Goal: Information Seeking & Learning: Understand process/instructions

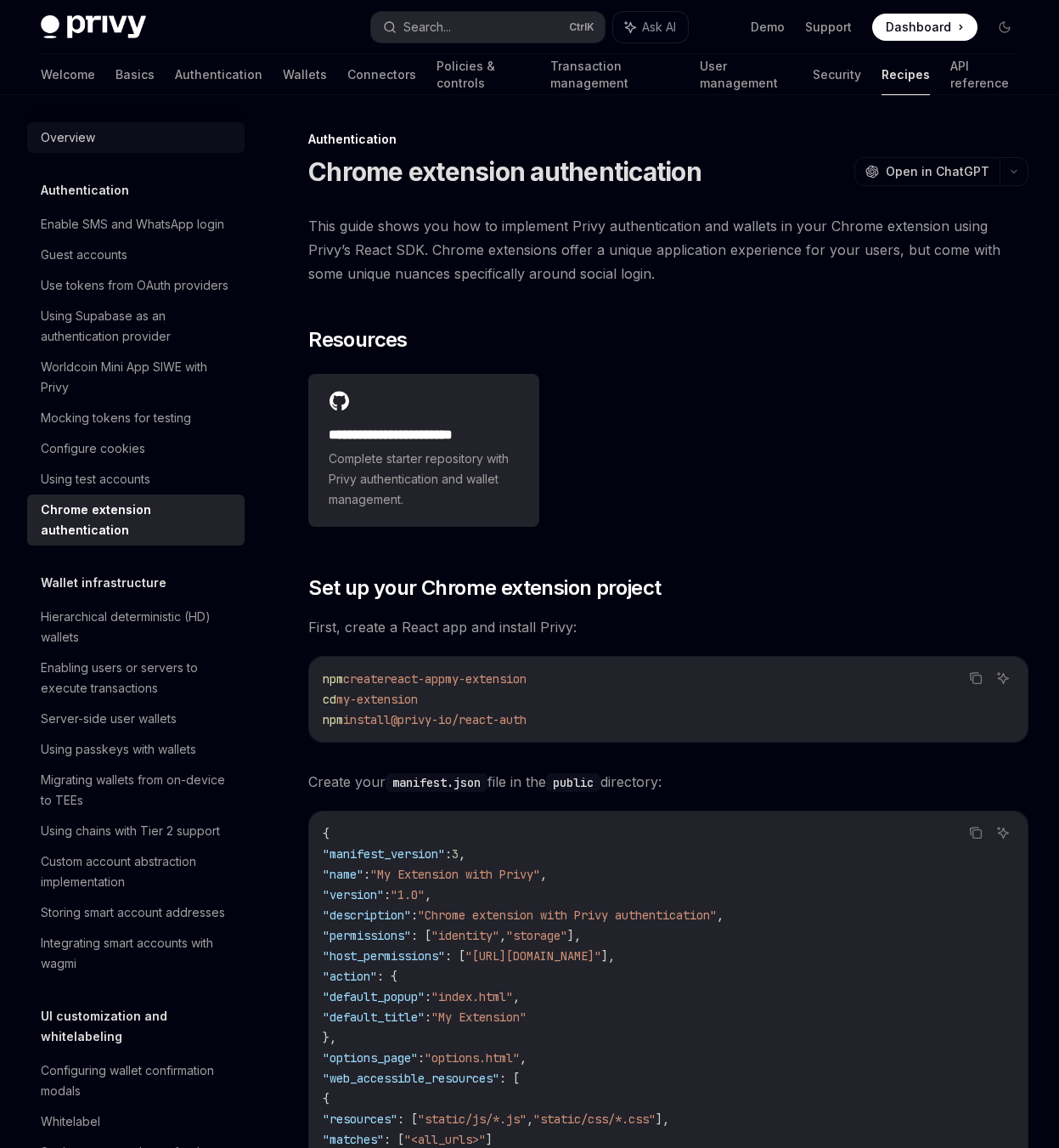
click at [118, 137] on div "Overview" at bounding box center [138, 137] width 194 height 20
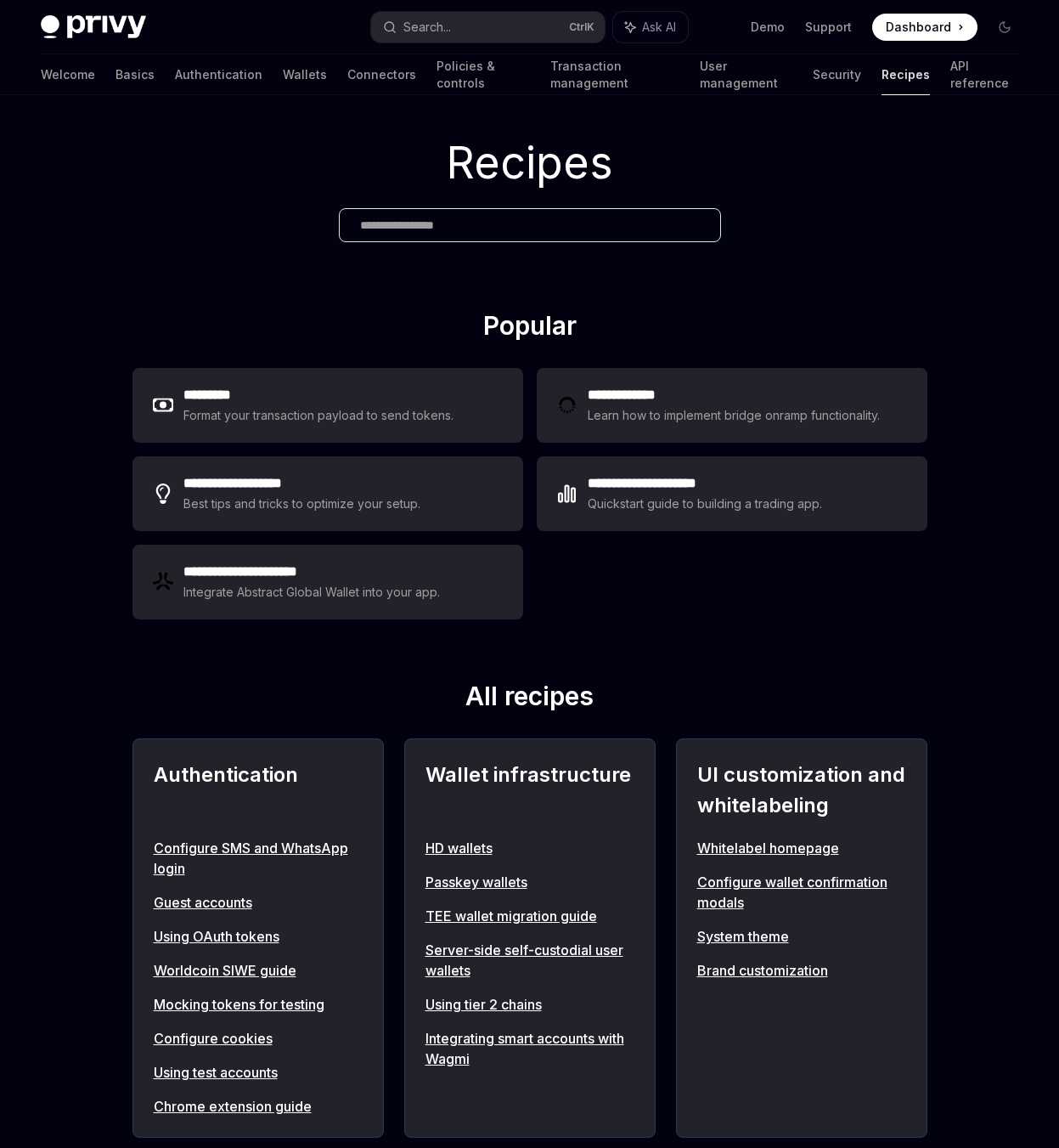
scroll to position [142, 0]
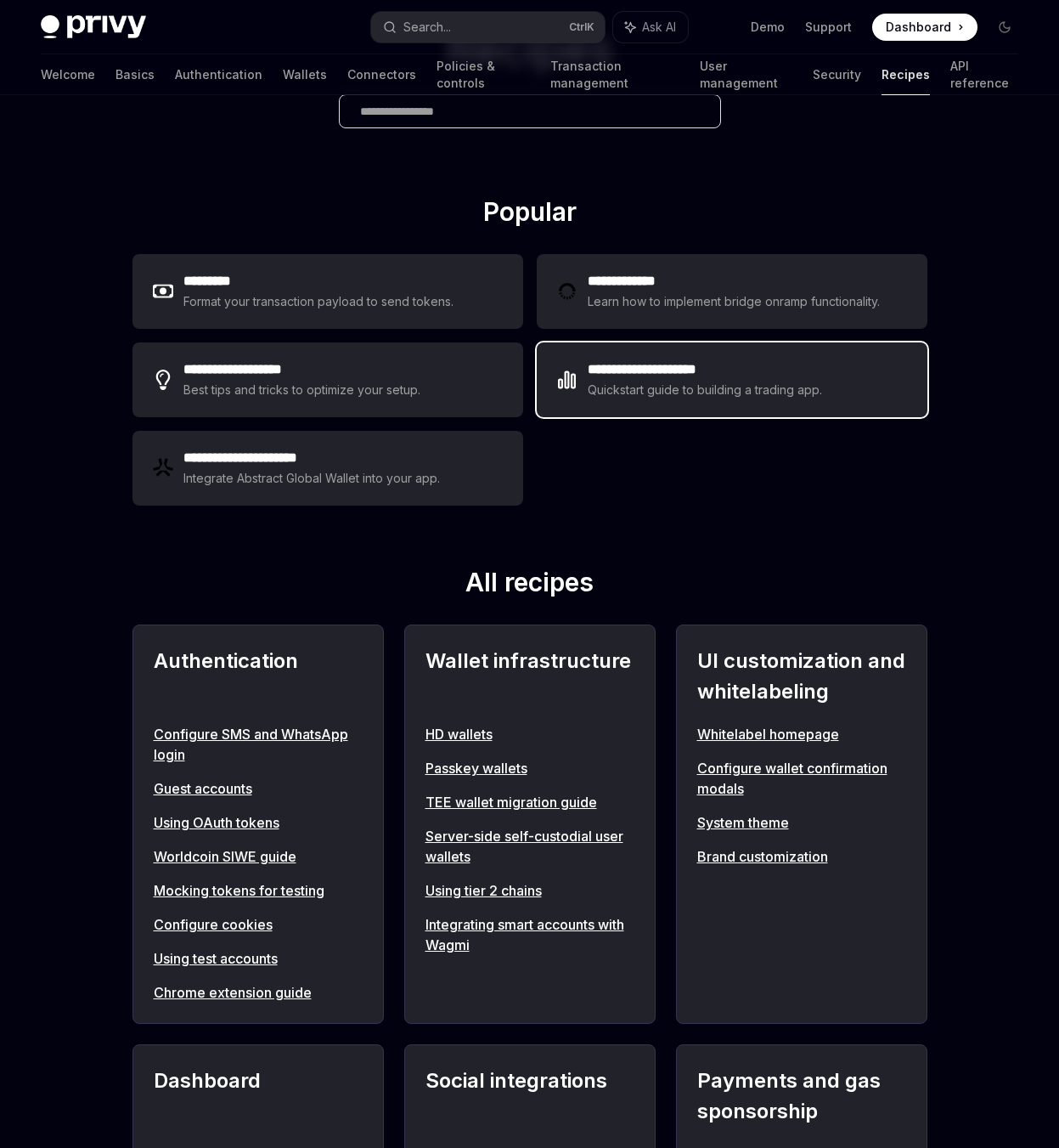
drag, startPoint x: 633, startPoint y: 376, endPoint x: 639, endPoint y: 364, distance: 13.4
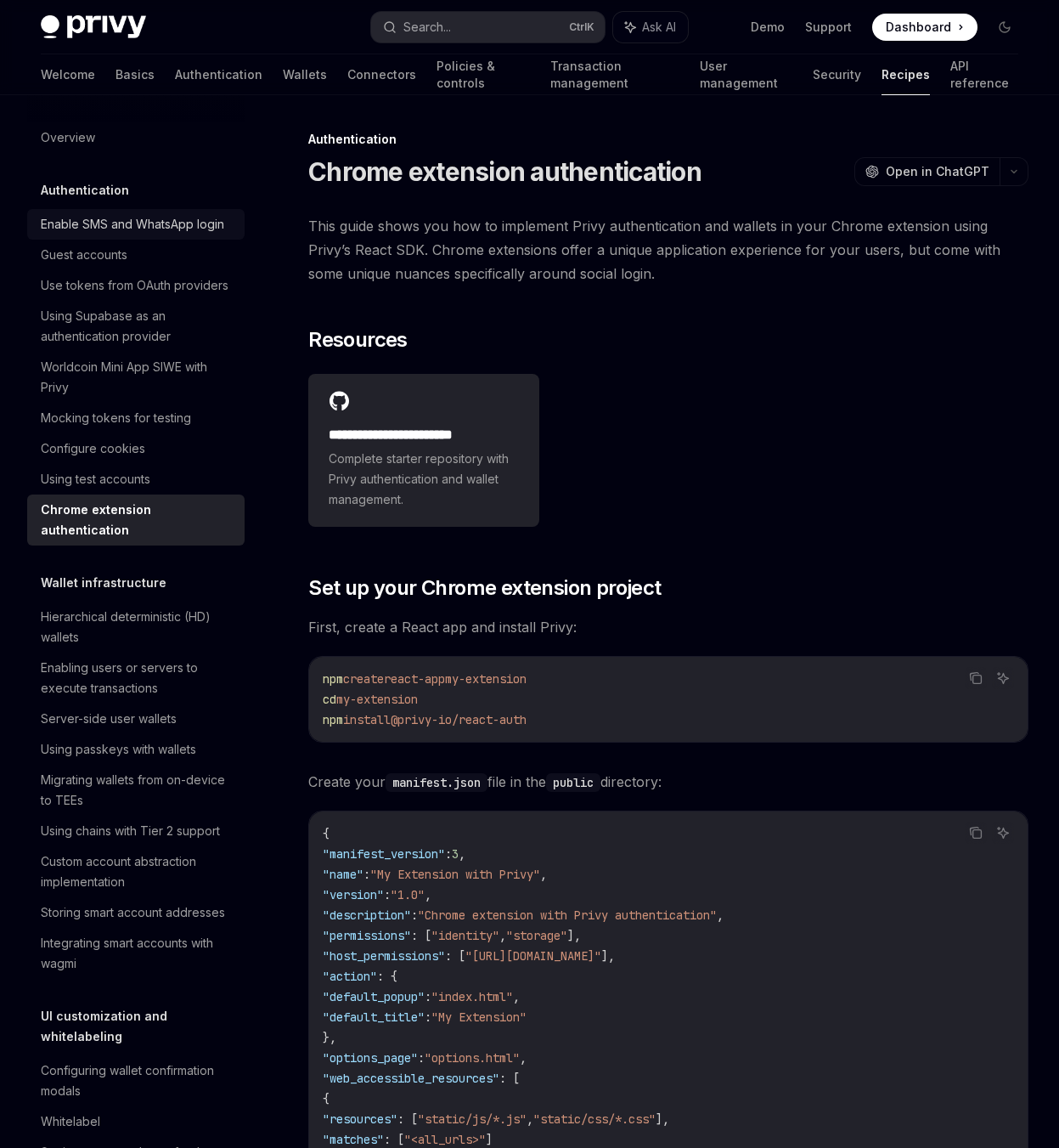
click at [95, 226] on div "Enable SMS and WhatsApp login" at bounding box center [133, 224] width 184 height 20
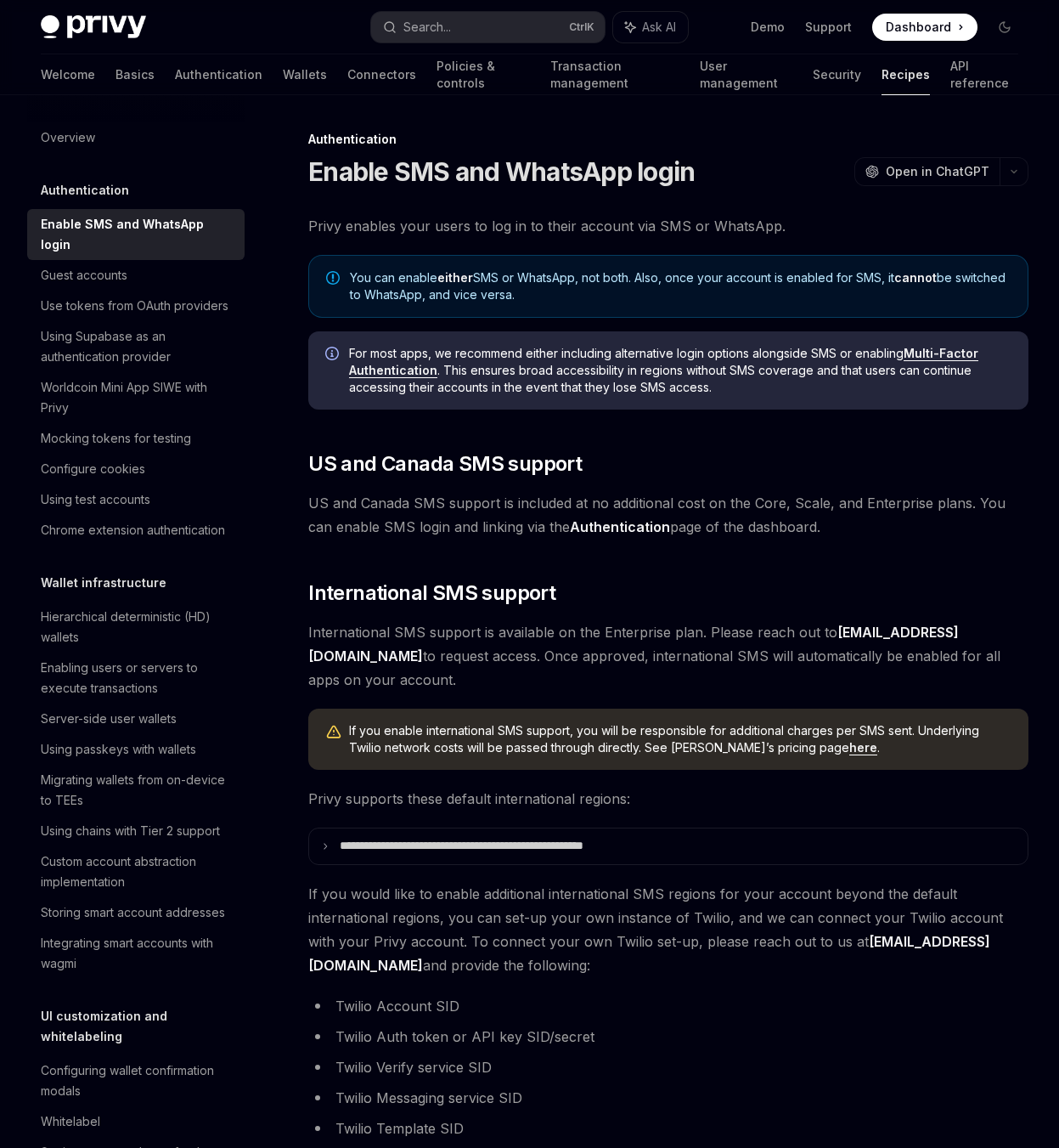
drag, startPoint x: 576, startPoint y: 282, endPoint x: 598, endPoint y: 236, distance: 51.0
type textarea "*"
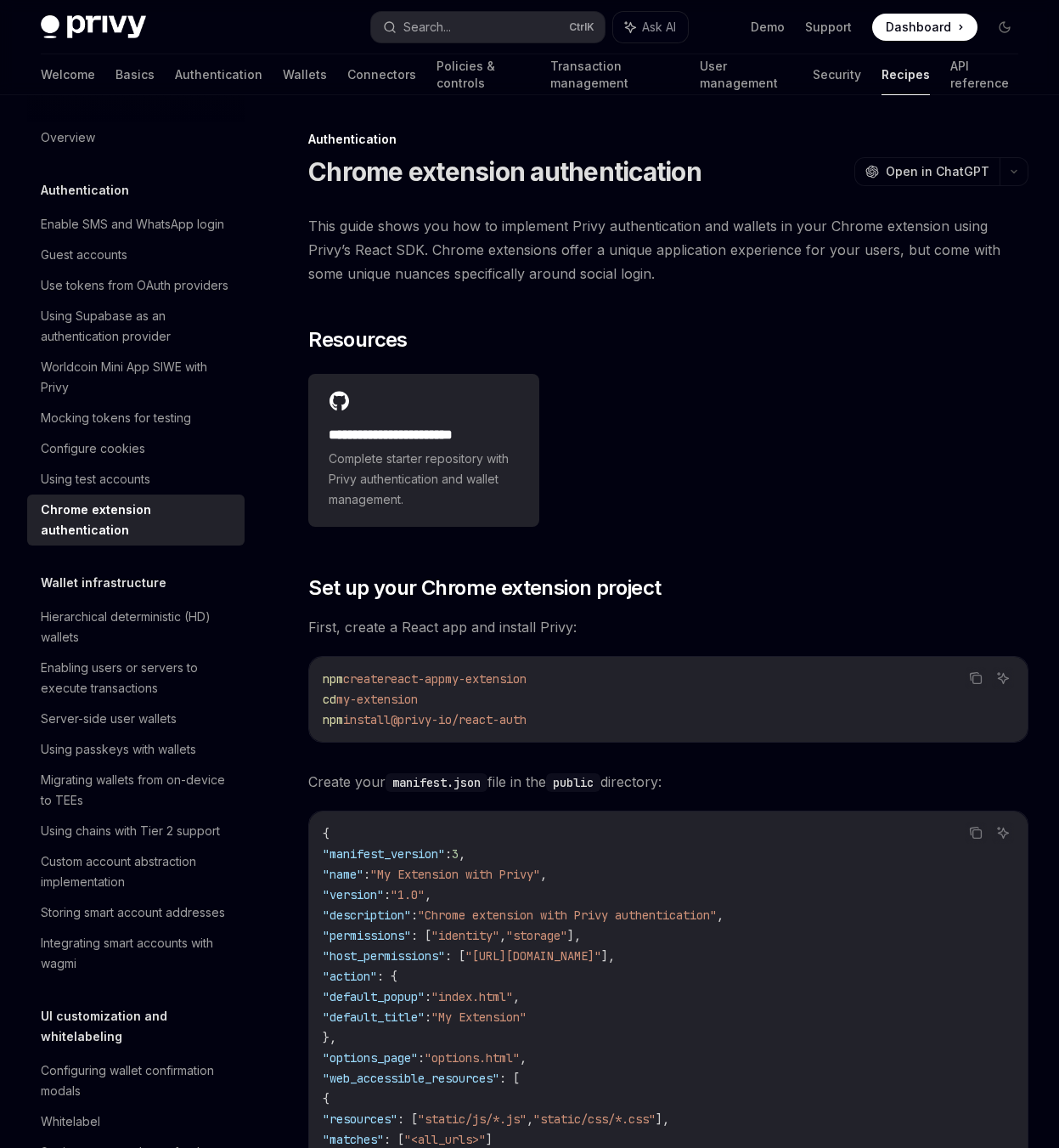
click at [749, 505] on div "**********" at bounding box center [669, 450] width 721 height 166
